Goal: Register for event/course

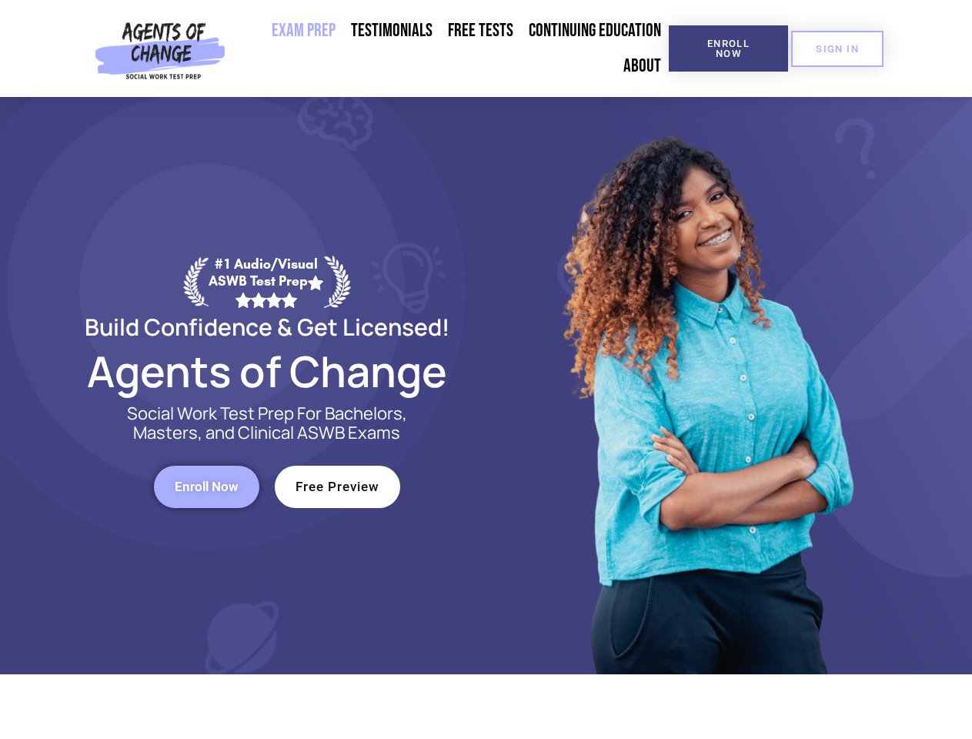
click at [486, 369] on div at bounding box center [705, 385] width 439 height 577
click at [728, 48] on span "Enroll Now" at bounding box center [729, 48] width 70 height 20
click at [837, 48] on span "SIGN IN" at bounding box center [837, 49] width 43 height 10
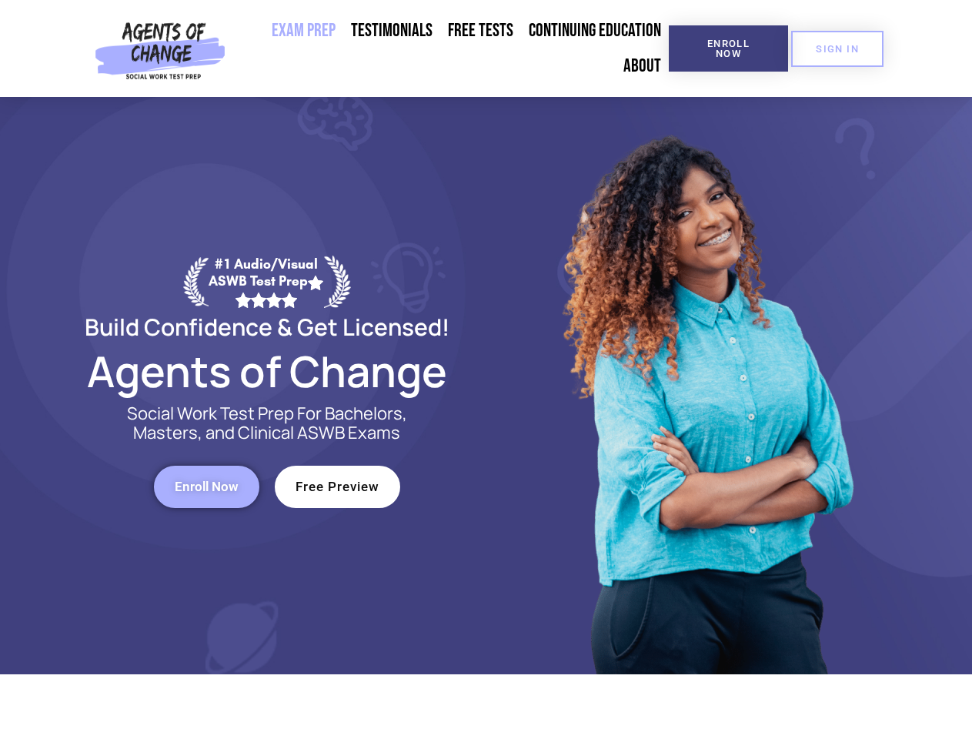
click at [206, 486] on span "Enroll Now" at bounding box center [207, 486] width 64 height 13
click at [337, 486] on span "Free Preview" at bounding box center [338, 486] width 84 height 13
